Goal: Information Seeking & Learning: Learn about a topic

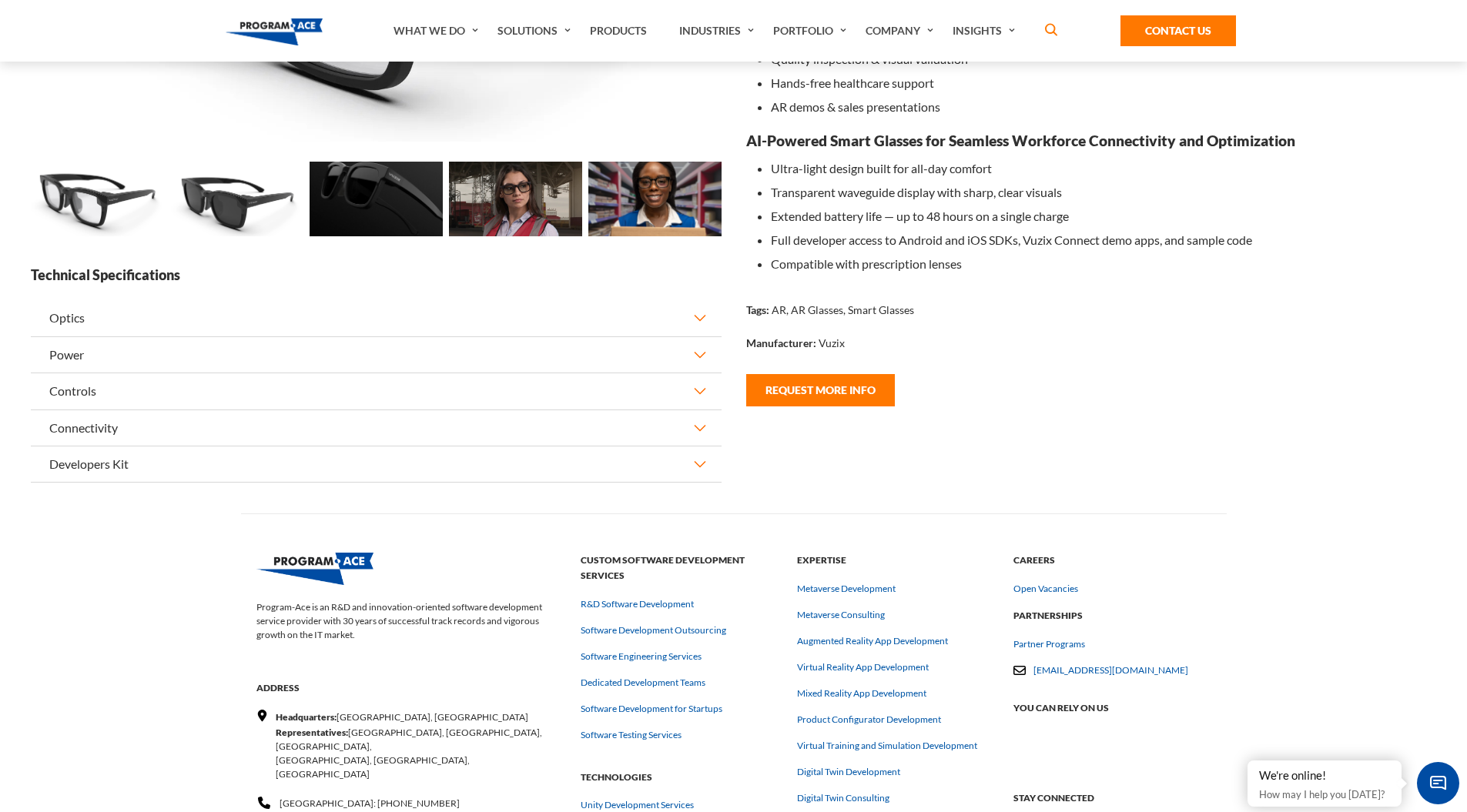
scroll to position [137, 0]
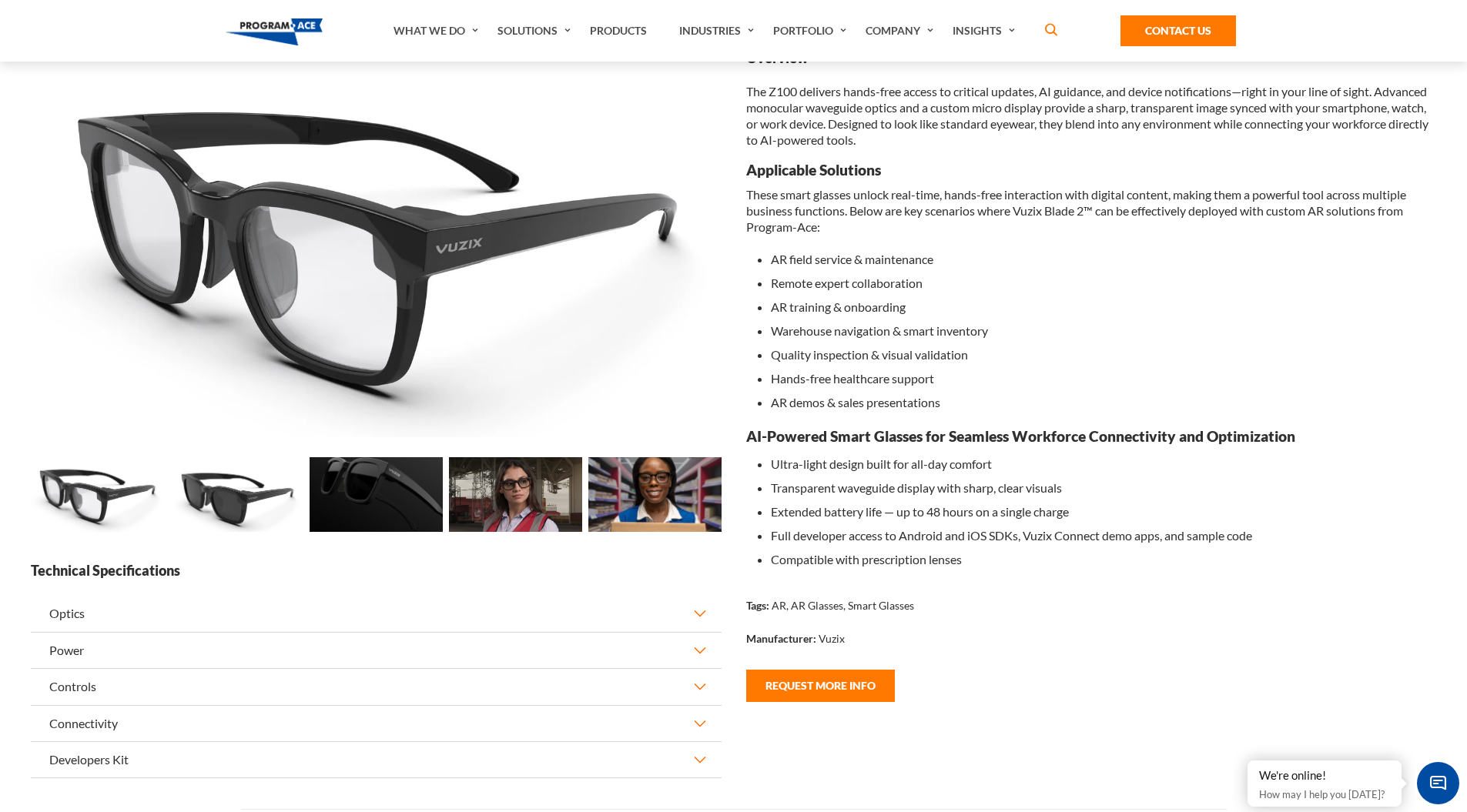
click at [215, 497] on img at bounding box center [236, 494] width 133 height 75
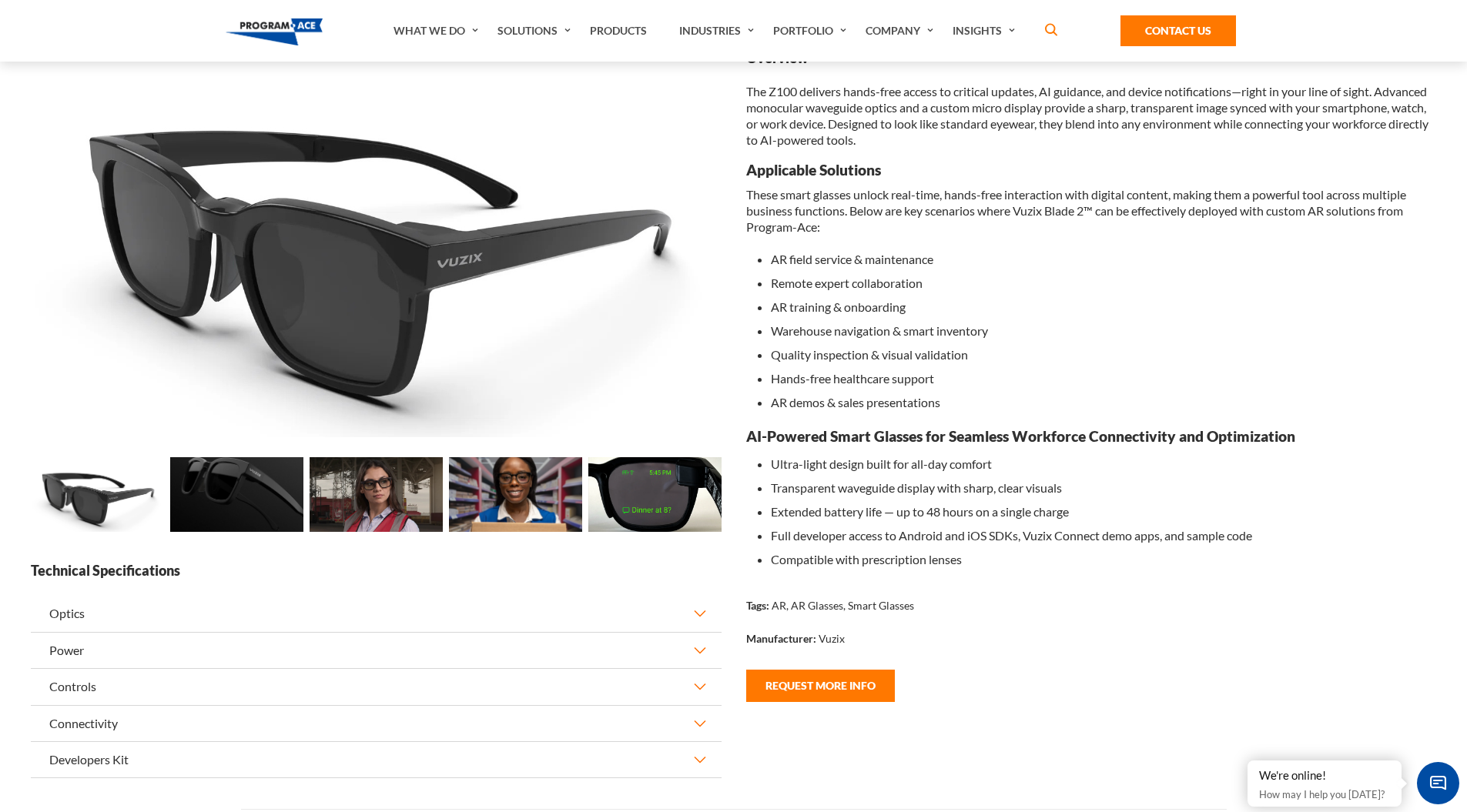
click at [266, 496] on img at bounding box center [236, 494] width 133 height 75
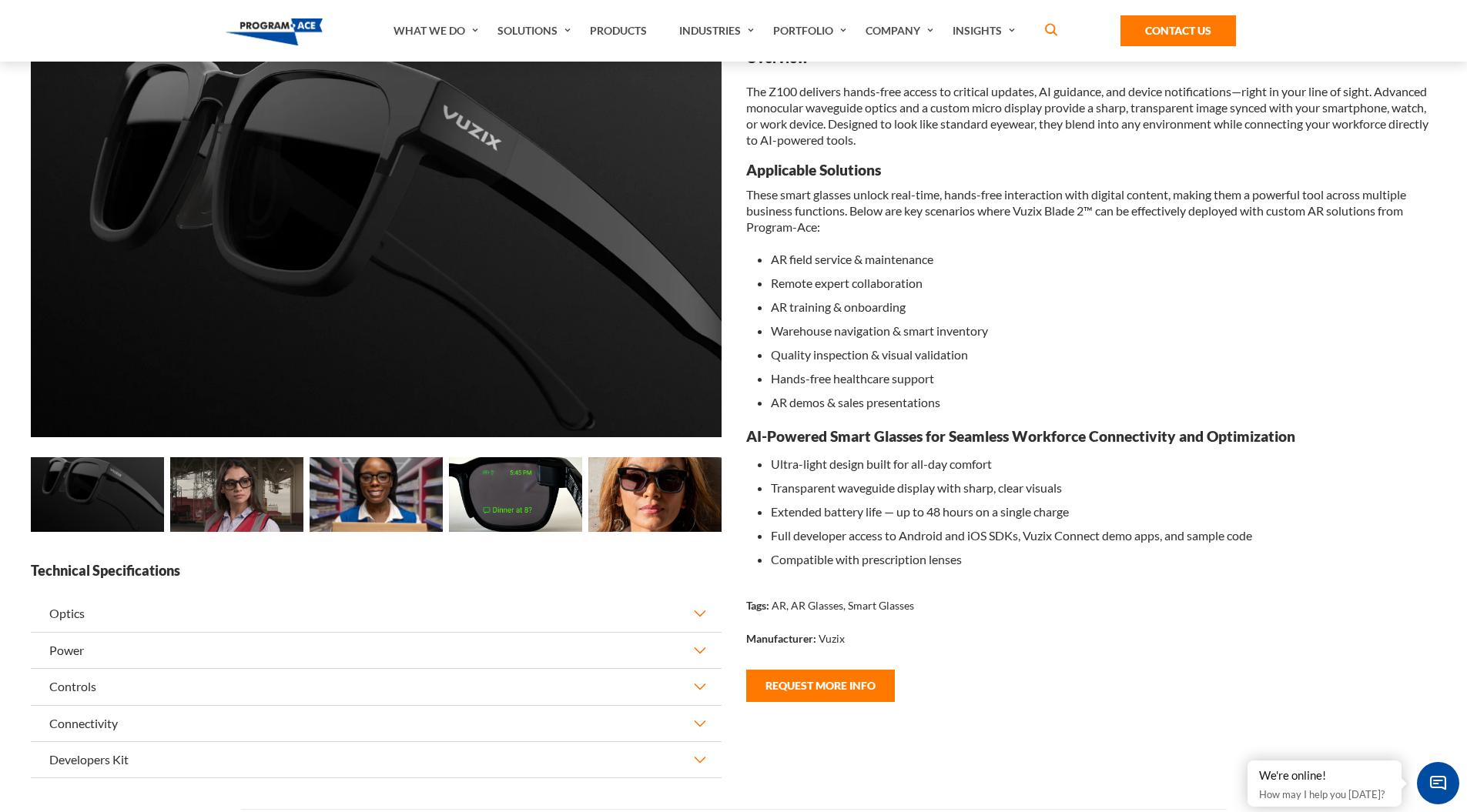
click at [266, 496] on img at bounding box center [236, 494] width 133 height 75
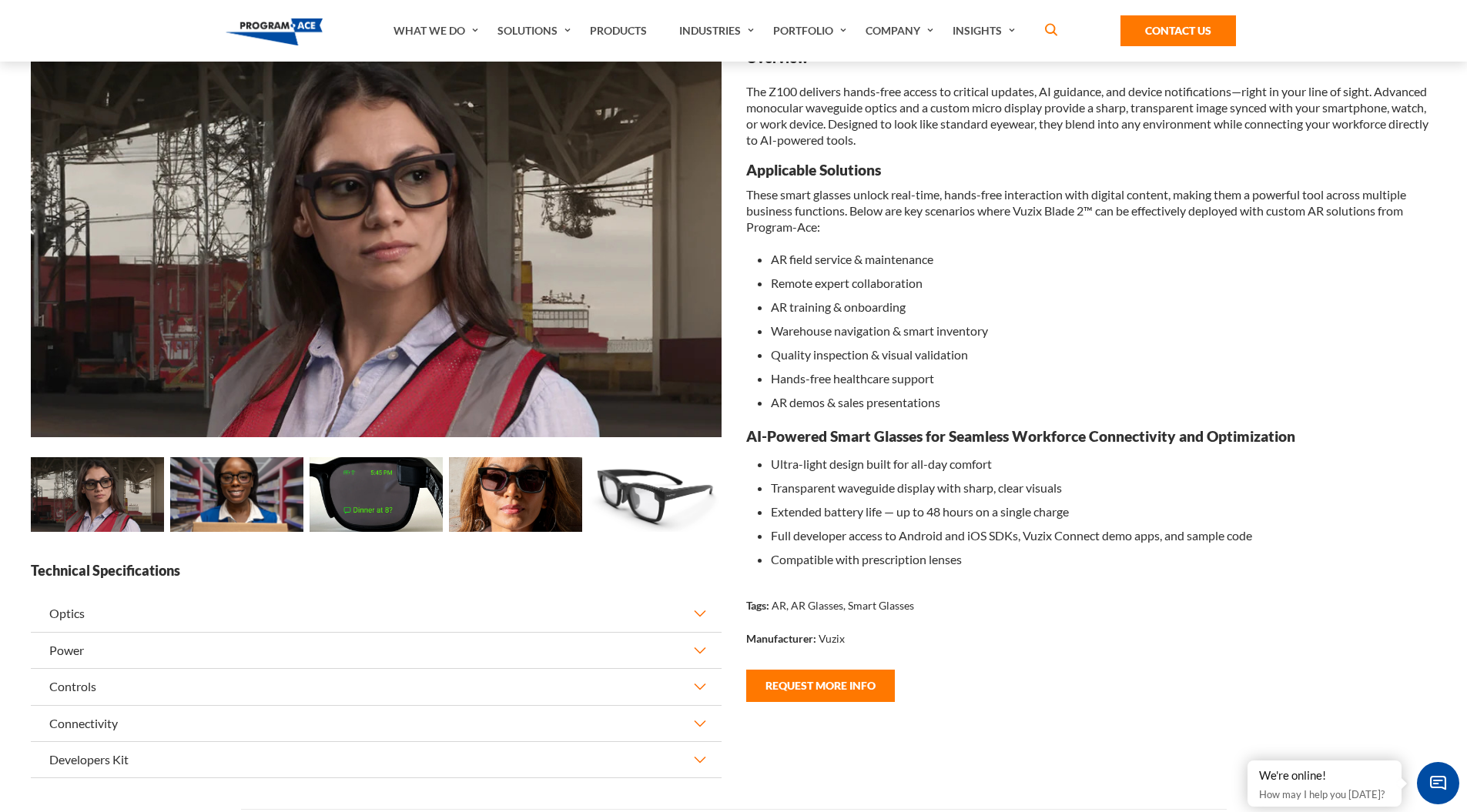
click at [266, 496] on img at bounding box center [236, 494] width 133 height 75
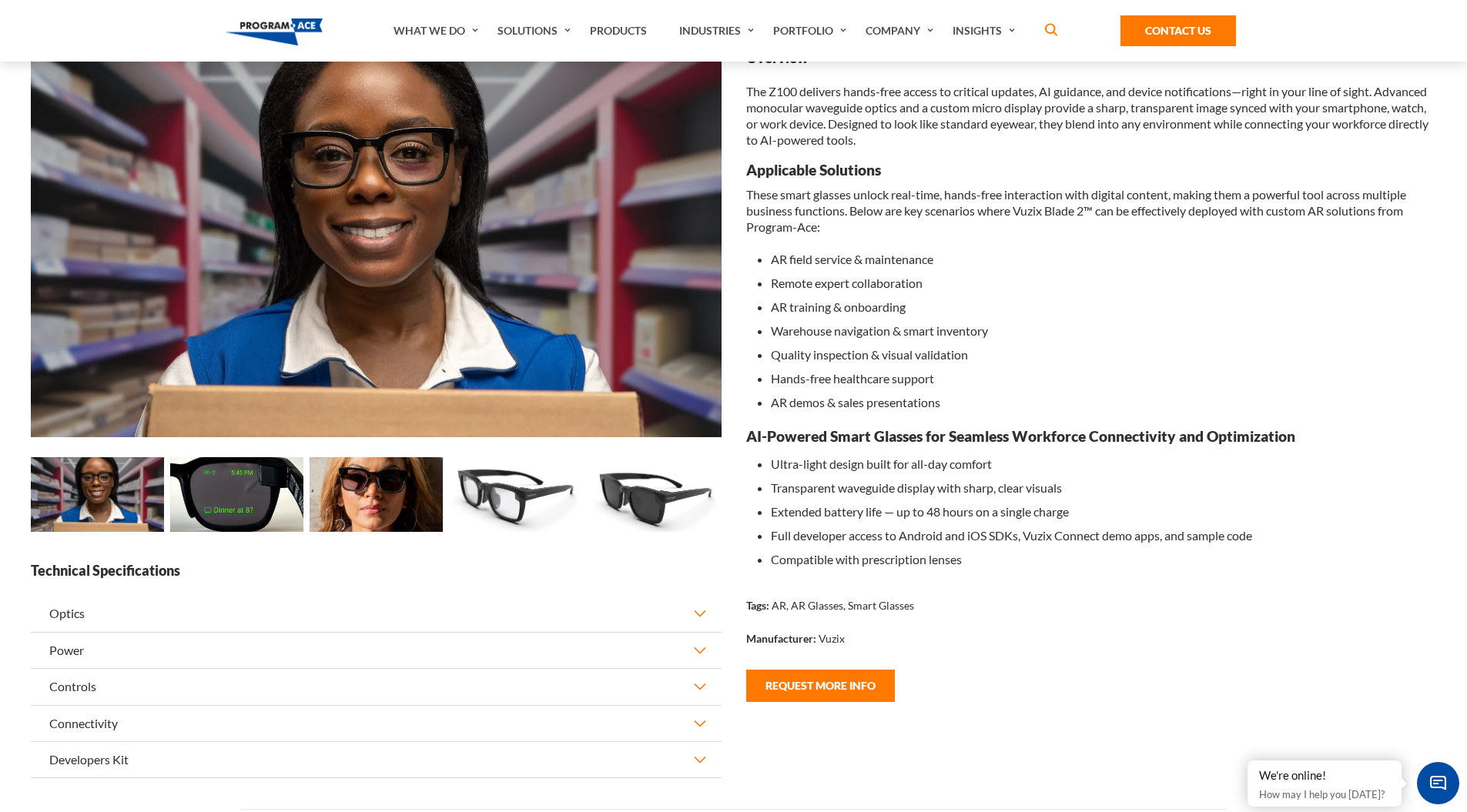
click at [266, 496] on img at bounding box center [236, 494] width 133 height 75
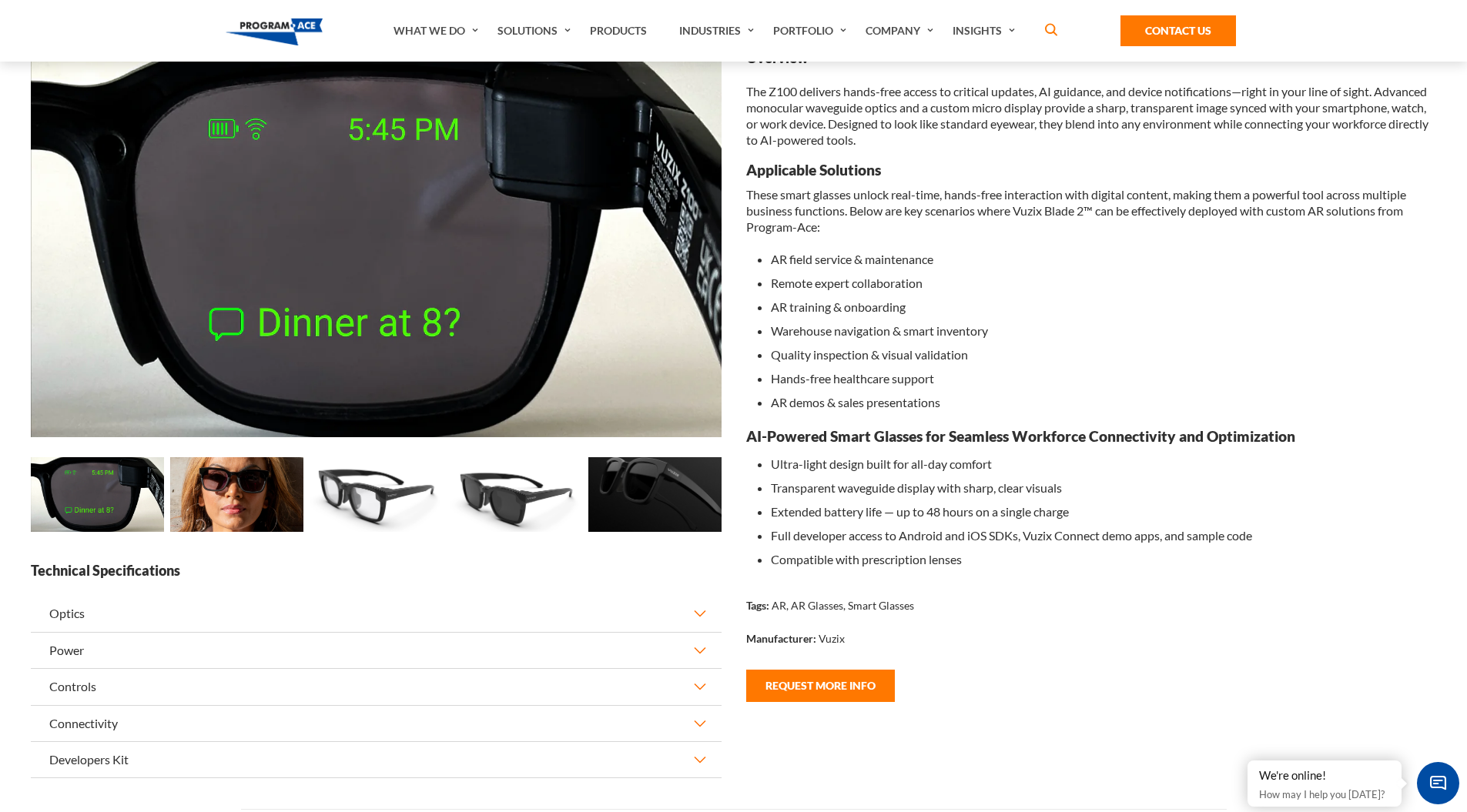
click at [266, 496] on img at bounding box center [236, 494] width 133 height 75
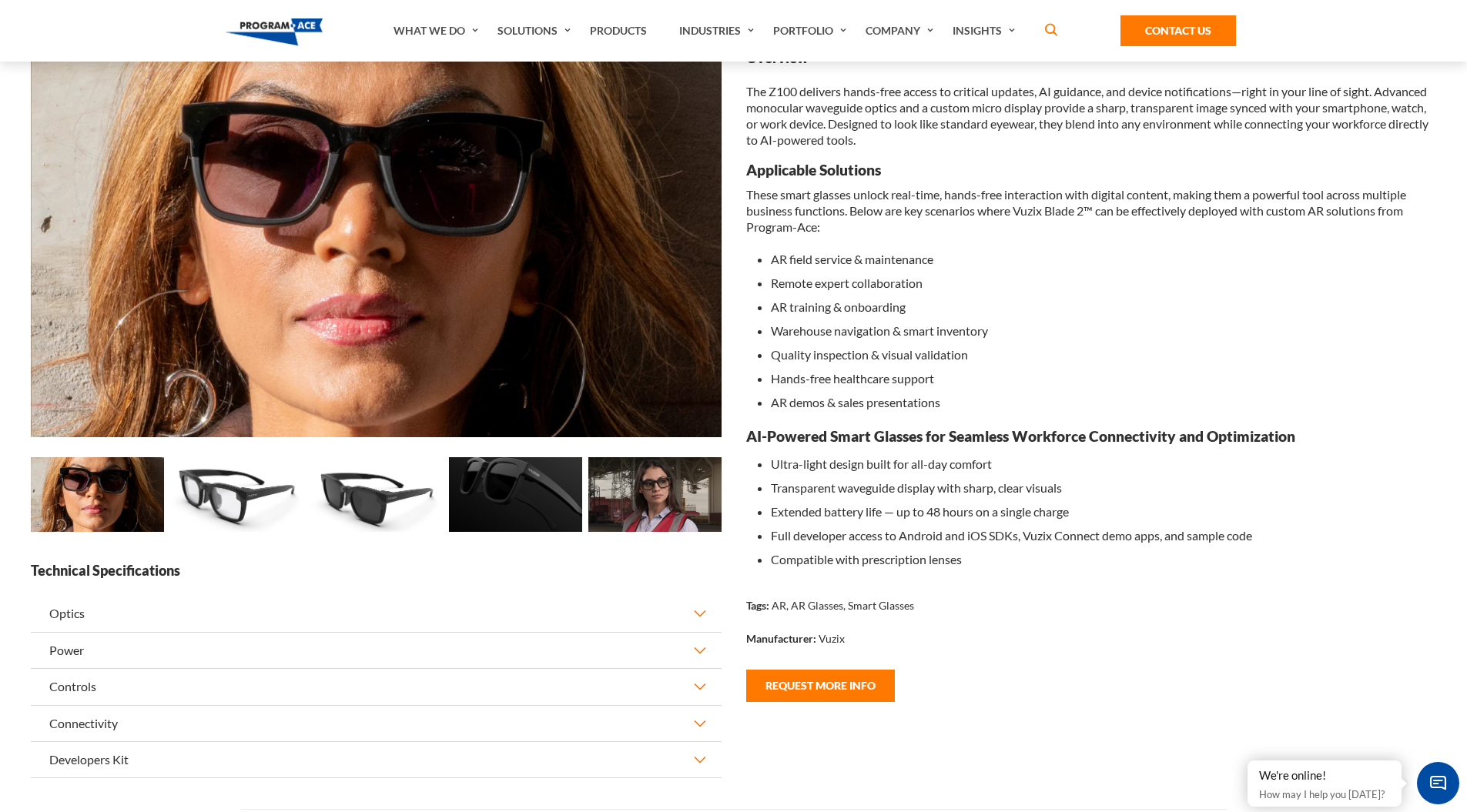
click at [266, 496] on img at bounding box center [236, 494] width 133 height 75
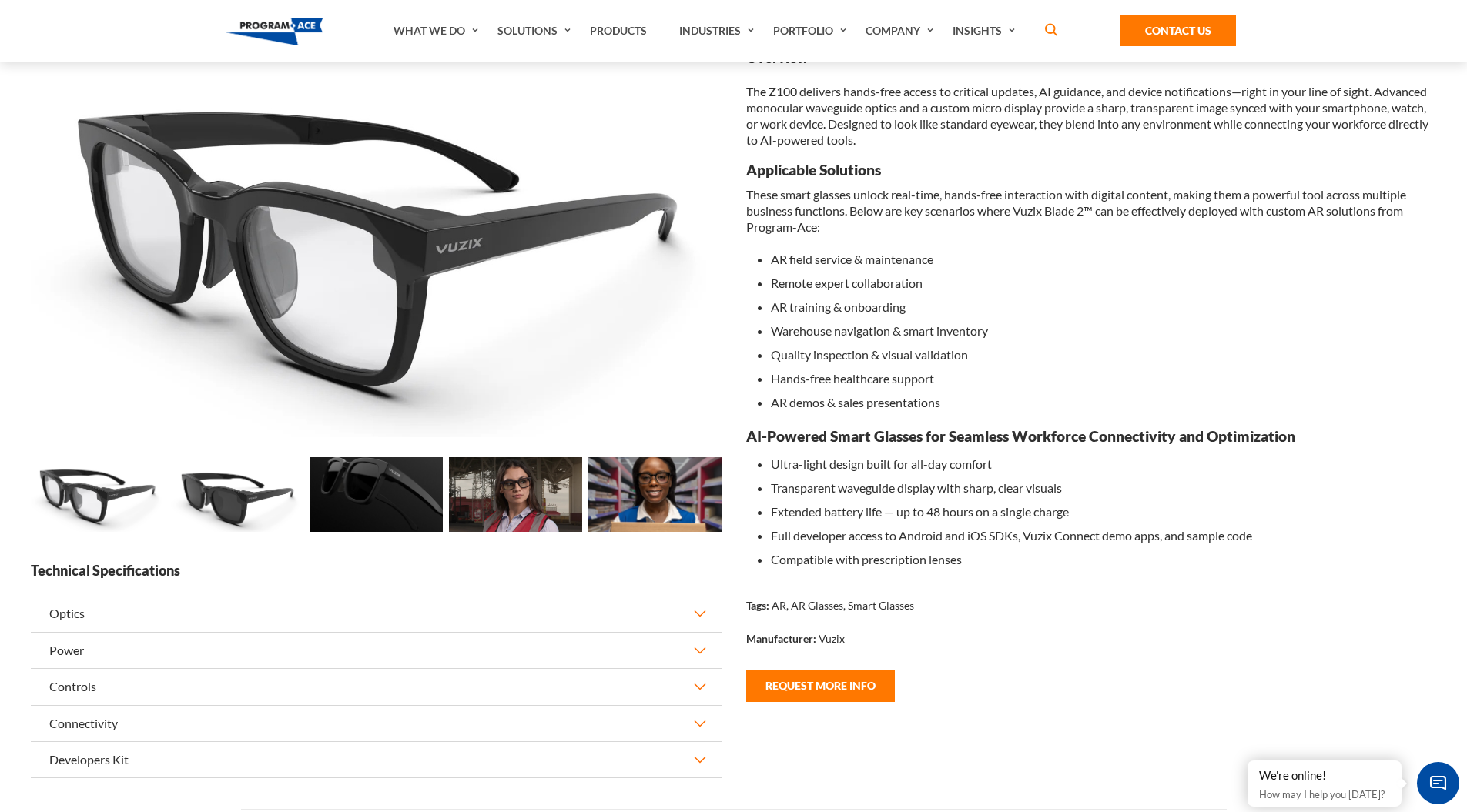
click at [252, 495] on img at bounding box center [236, 494] width 133 height 75
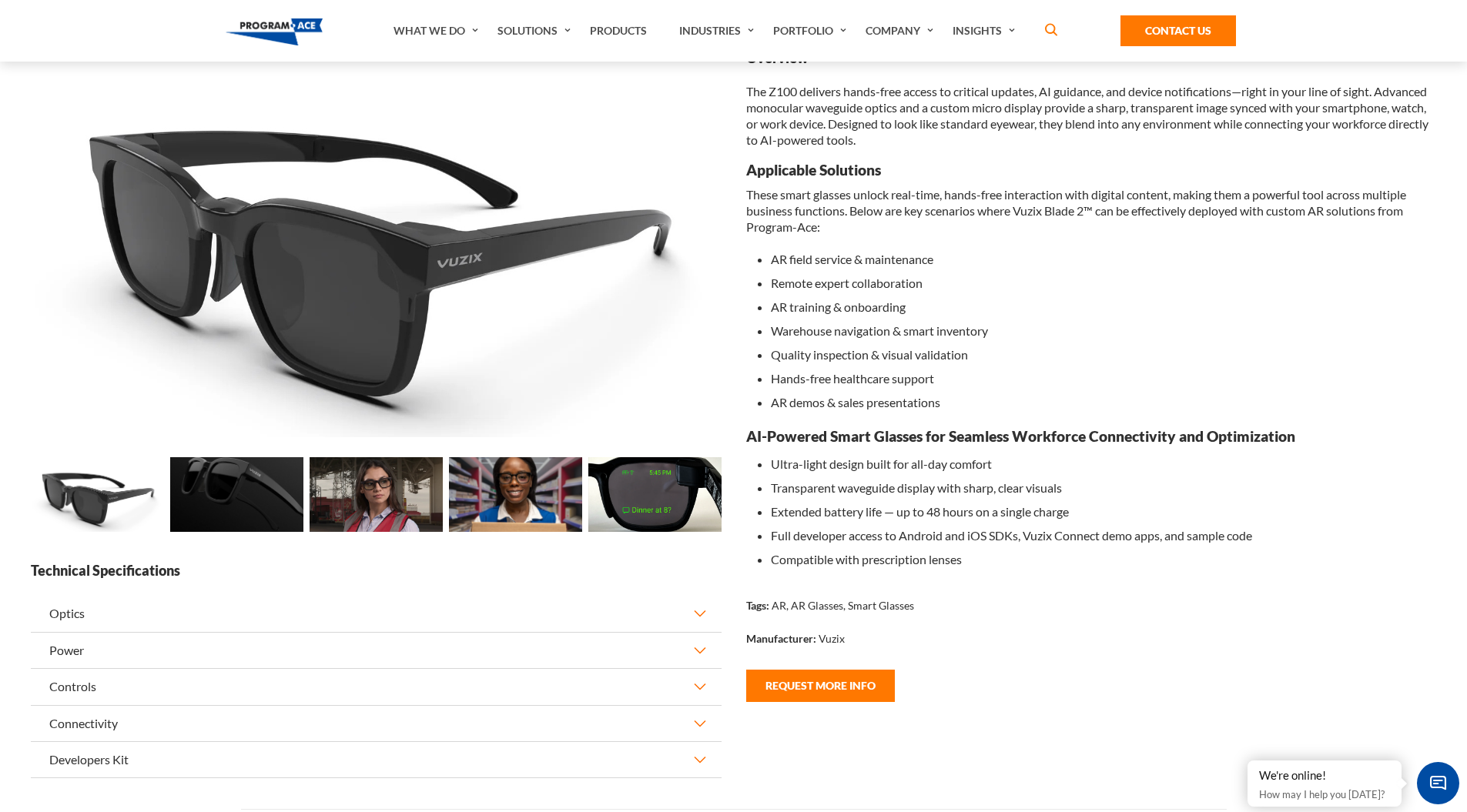
click at [252, 495] on img at bounding box center [236, 494] width 133 height 75
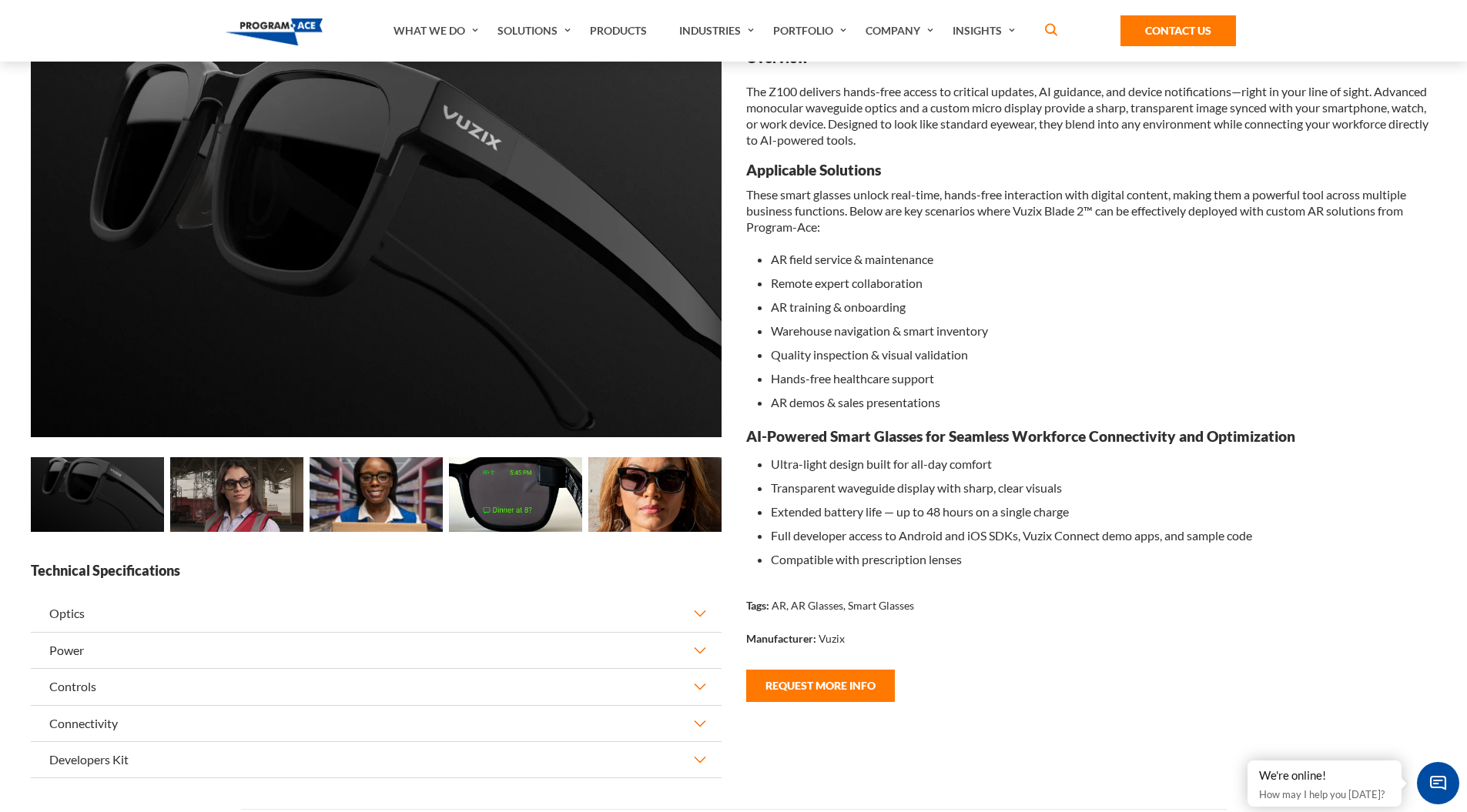
click at [252, 495] on img at bounding box center [236, 494] width 133 height 75
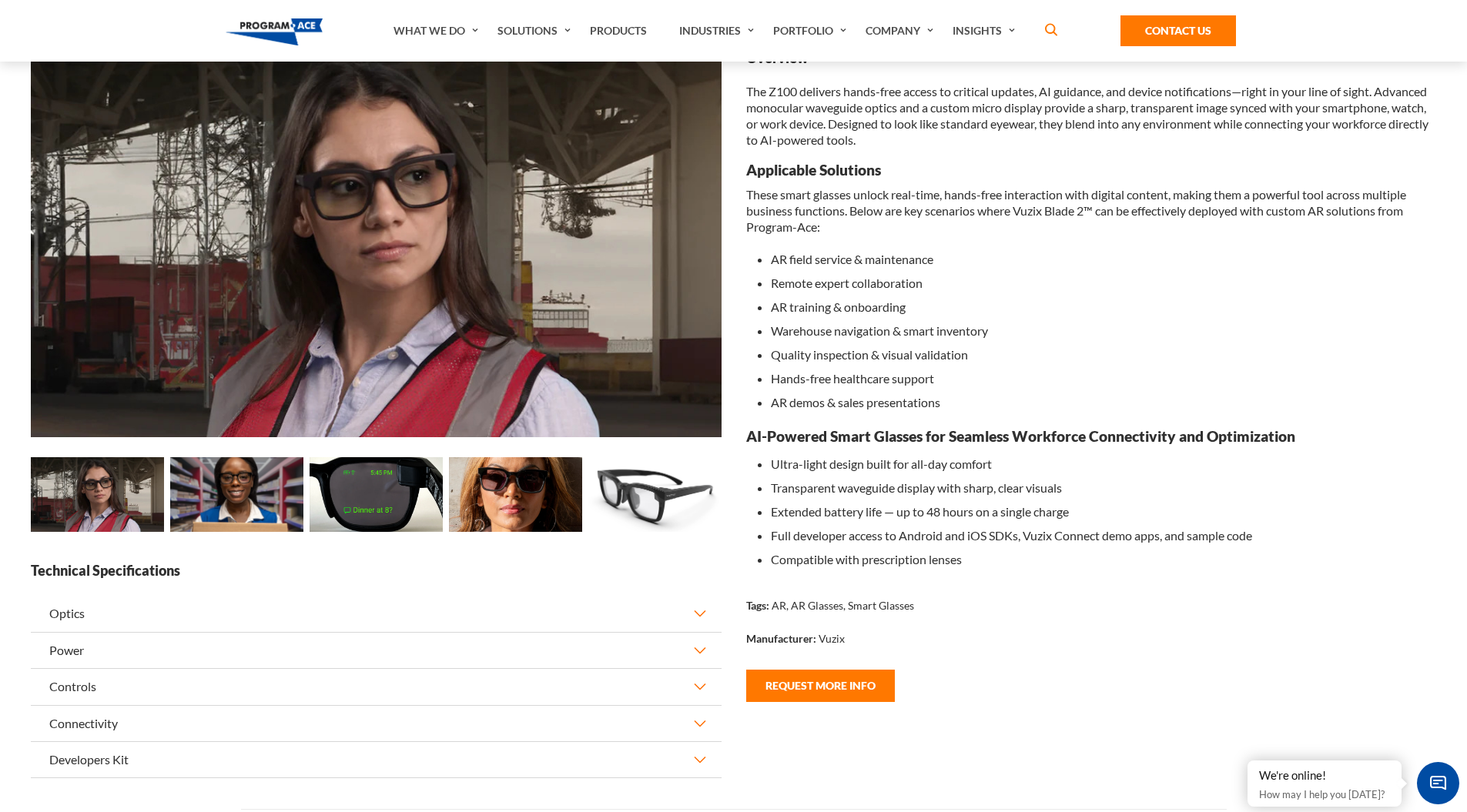
click at [252, 495] on img at bounding box center [236, 494] width 133 height 75
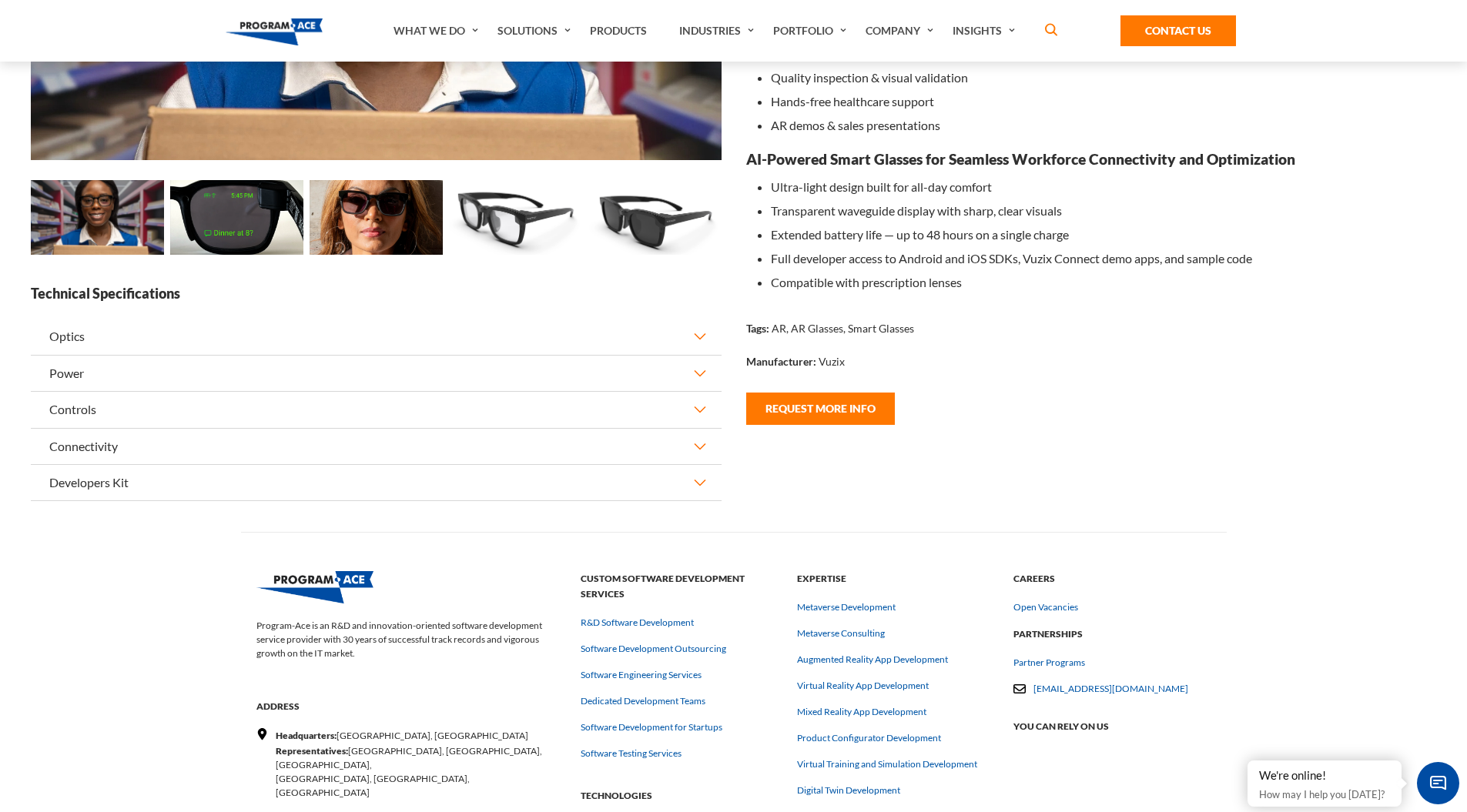
scroll to position [0, 0]
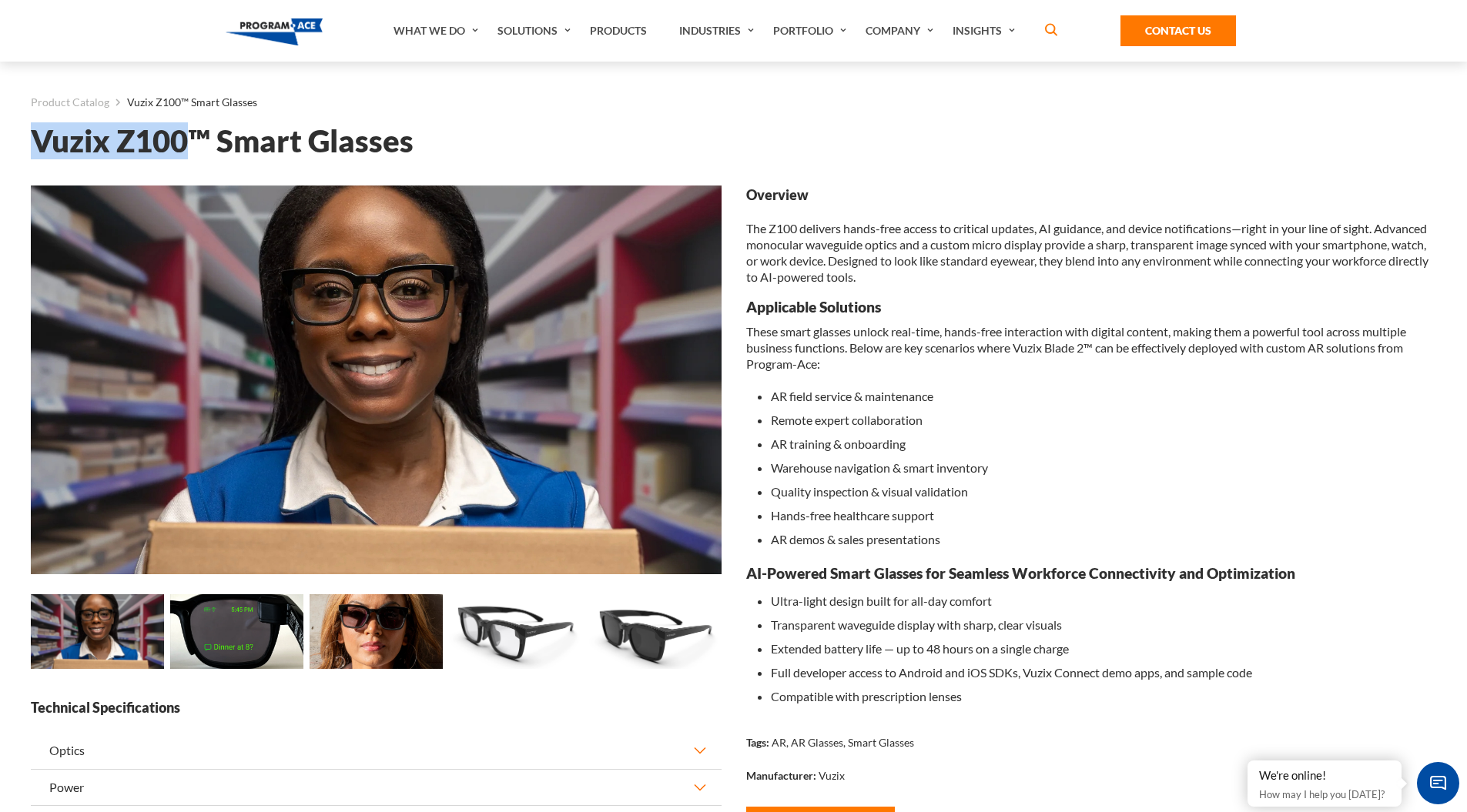
drag, startPoint x: 192, startPoint y: 140, endPoint x: 40, endPoint y: 136, distance: 152.1
click at [40, 136] on h1 "Vuzix Z100™ Smart Glasses" at bounding box center [734, 141] width 1405 height 27
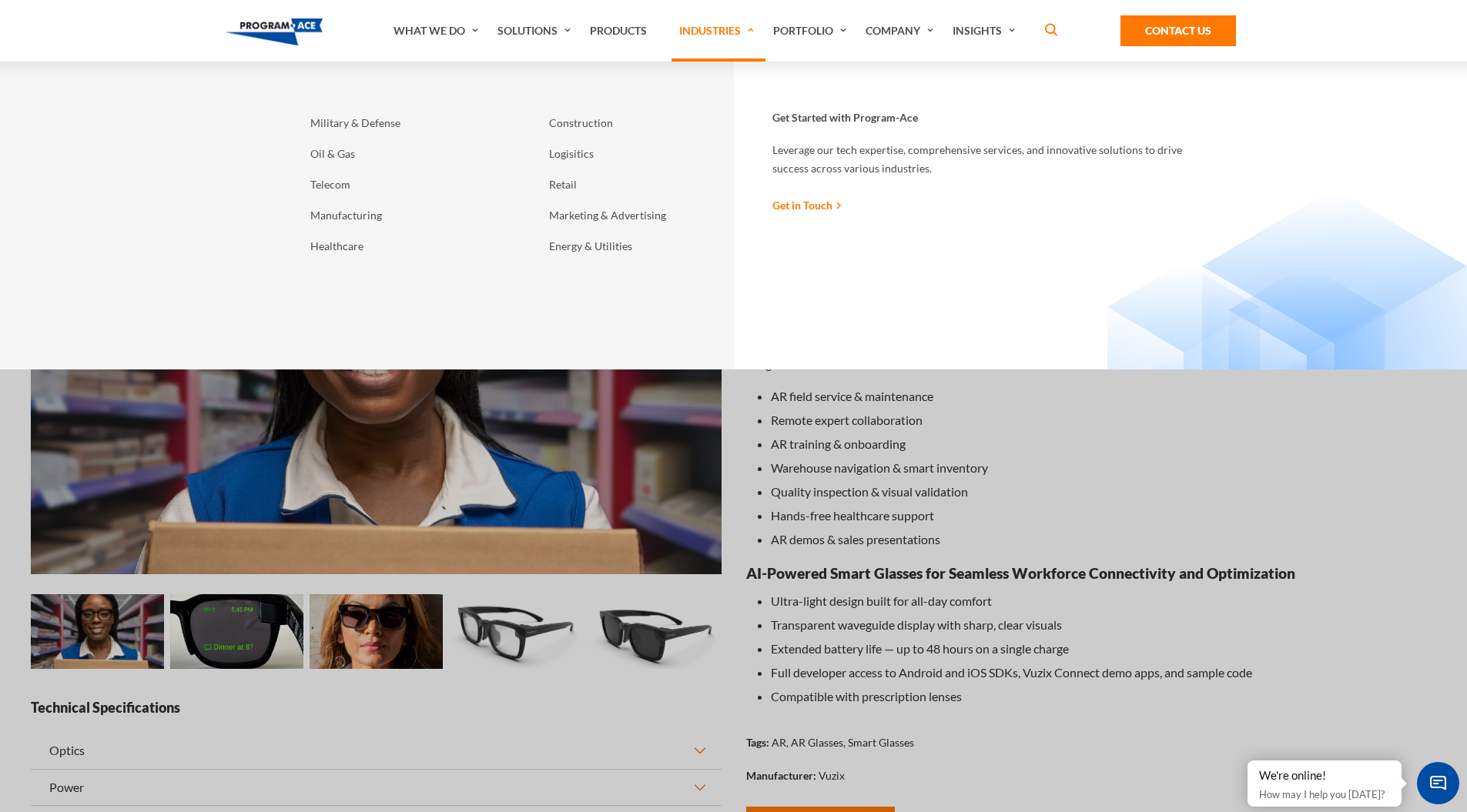
copy h1 "Vuzix Z100"
